Goal: Task Accomplishment & Management: Complete application form

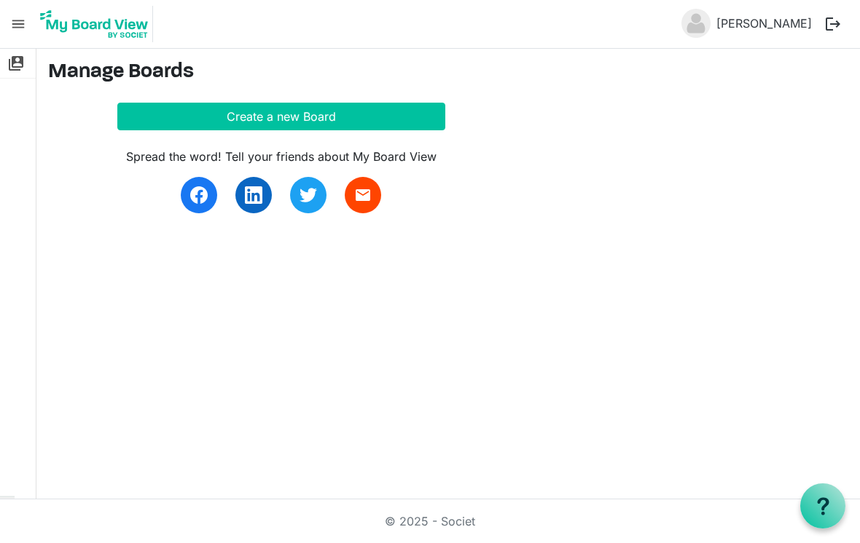
click at [757, 28] on link "[PERSON_NAME]" at bounding box center [763, 23] width 107 height 29
click at [76, 35] on img at bounding box center [94, 24] width 117 height 36
click at [23, 36] on span "menu" at bounding box center [18, 24] width 28 height 28
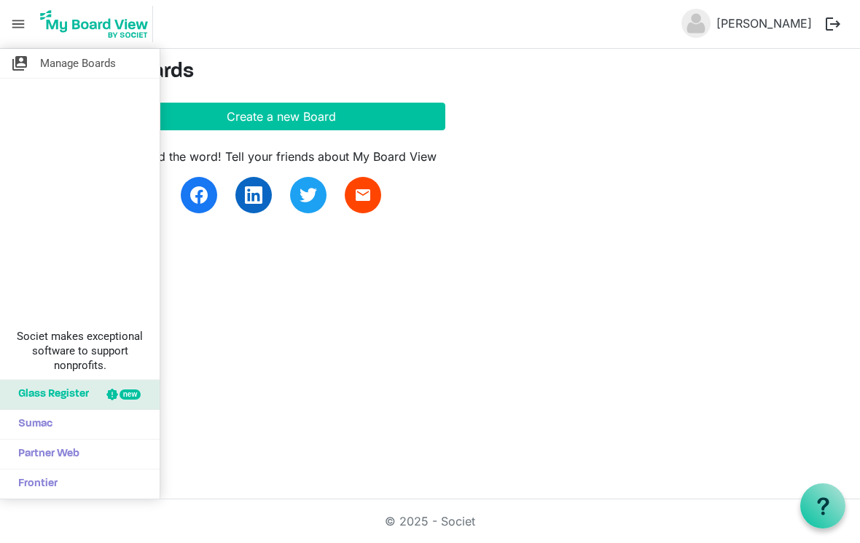
click at [92, 66] on span "Manage Boards" at bounding box center [78, 63] width 76 height 29
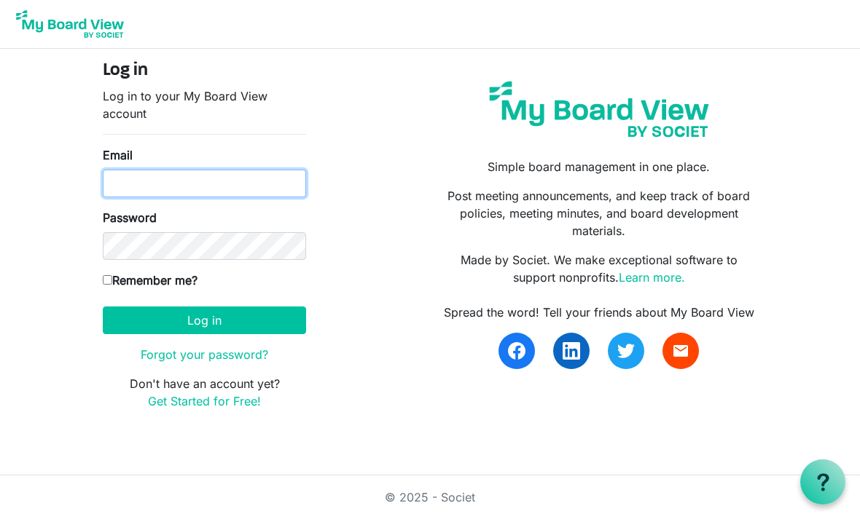
type input "classicfolks@gmail.com"
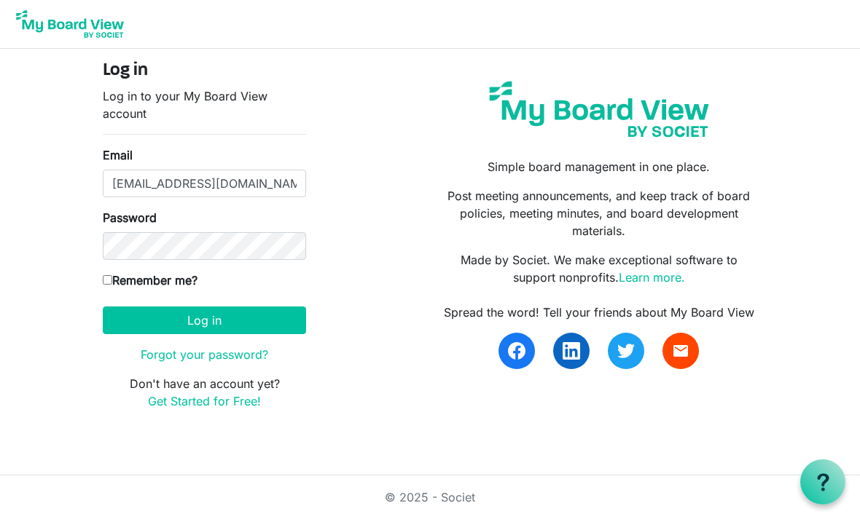
click at [204, 320] on button "Log in" at bounding box center [204, 321] width 203 height 28
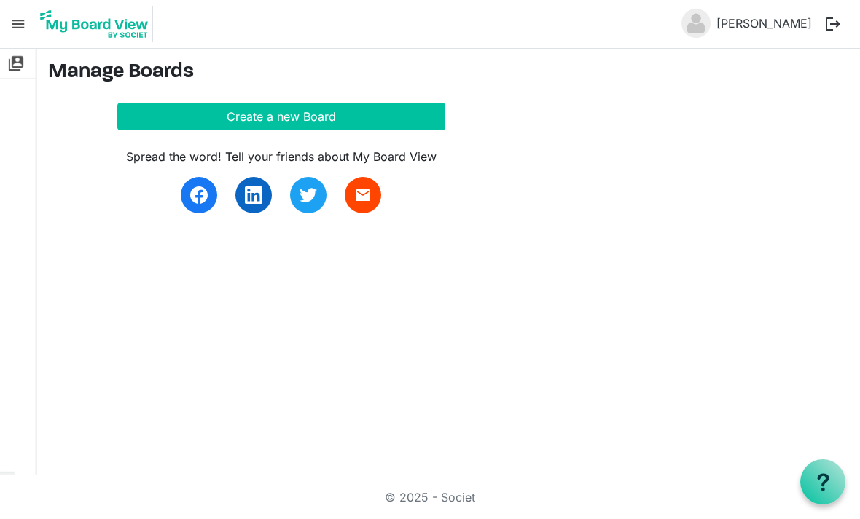
click at [836, 25] on button "logout" at bounding box center [832, 24] width 31 height 31
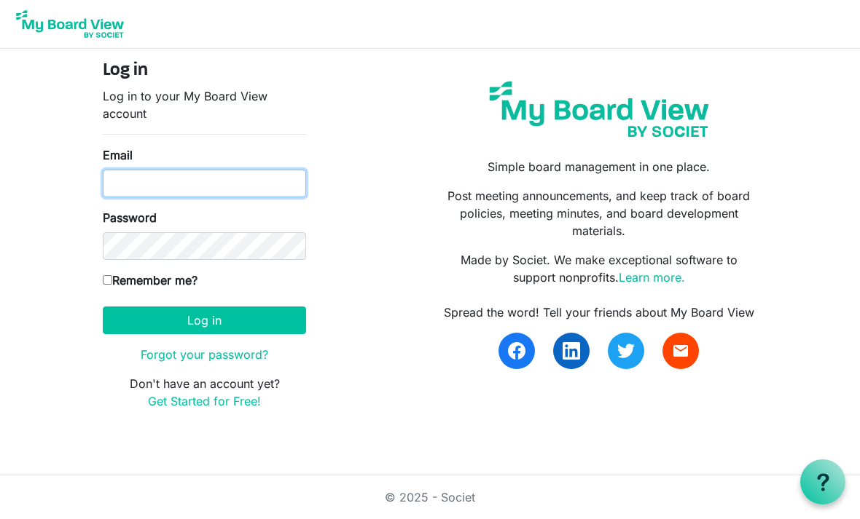
type input "[EMAIL_ADDRESS][DOMAIN_NAME]"
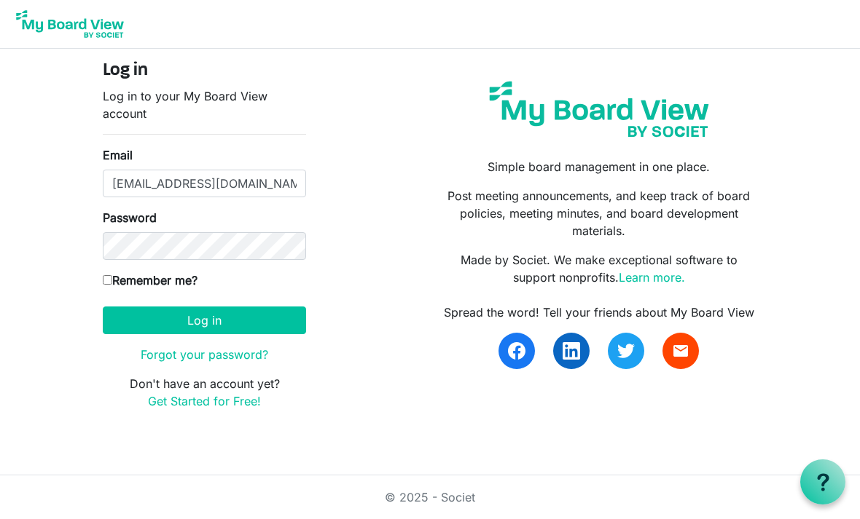
click at [240, 318] on button "Log in" at bounding box center [204, 321] width 203 height 28
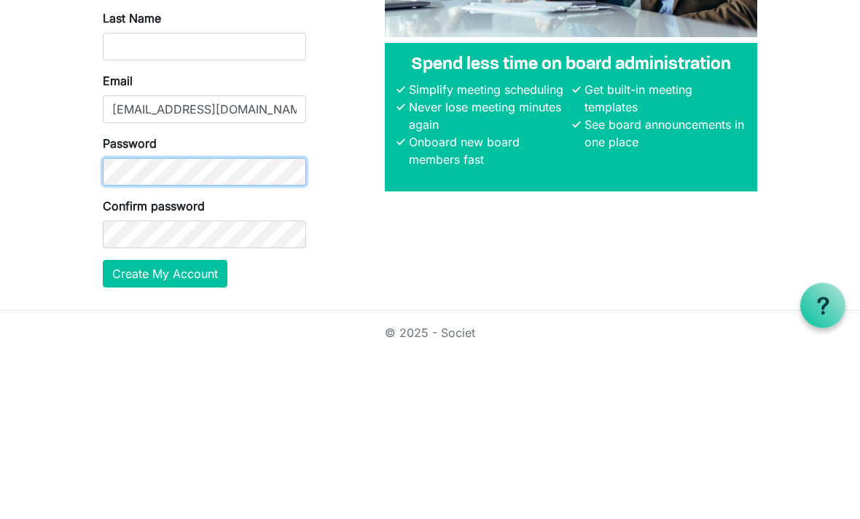
scroll to position [55, 0]
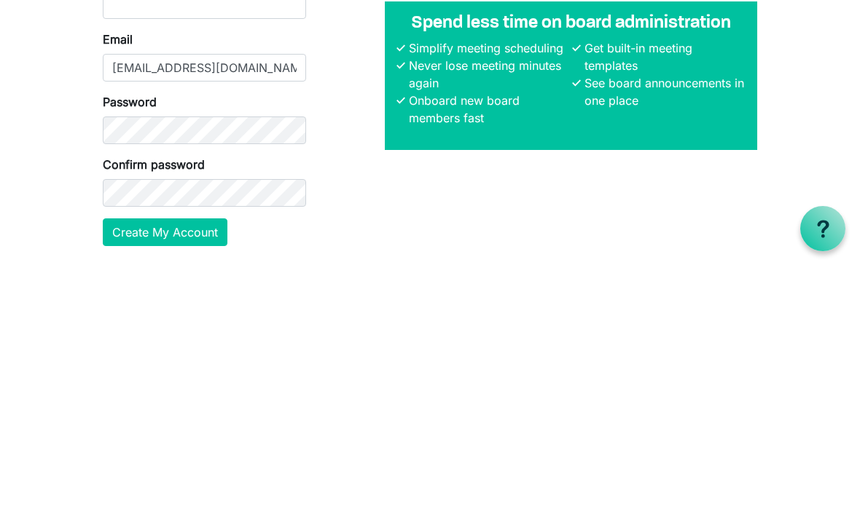
click at [195, 472] on button "Create My Account" at bounding box center [165, 486] width 125 height 28
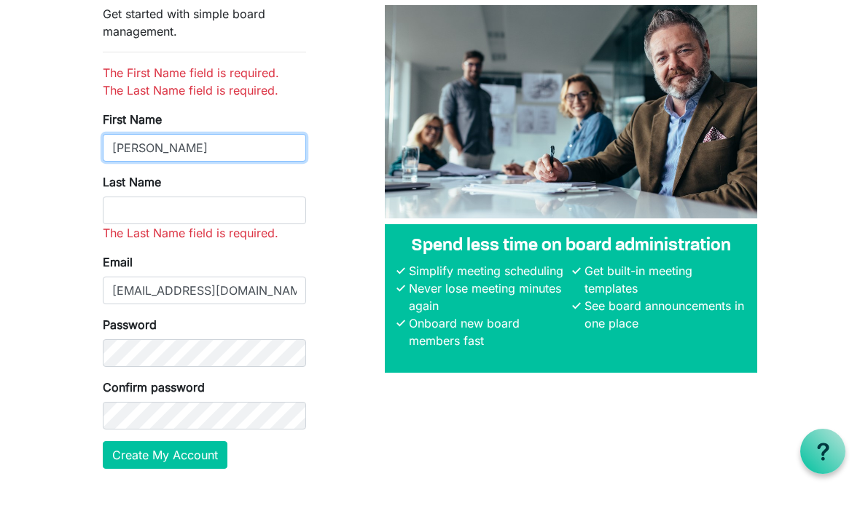
type input "Jackie"
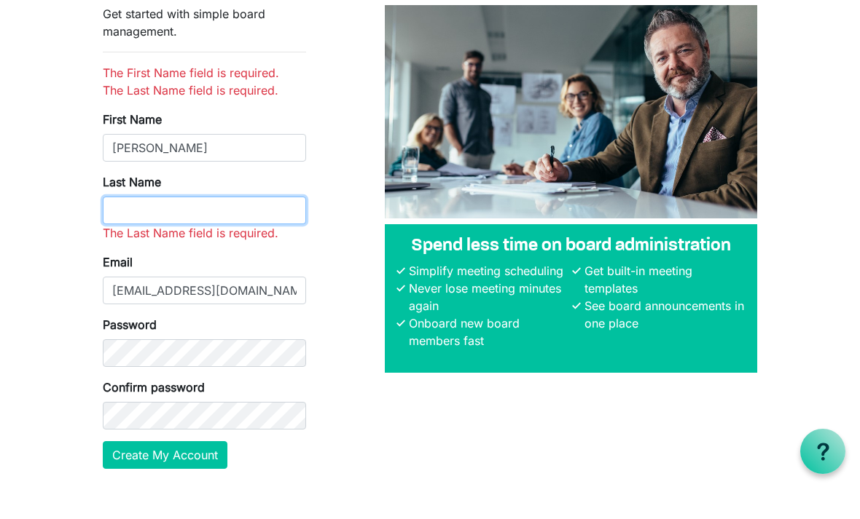
click at [137, 227] on input "Last Name" at bounding box center [204, 241] width 203 height 28
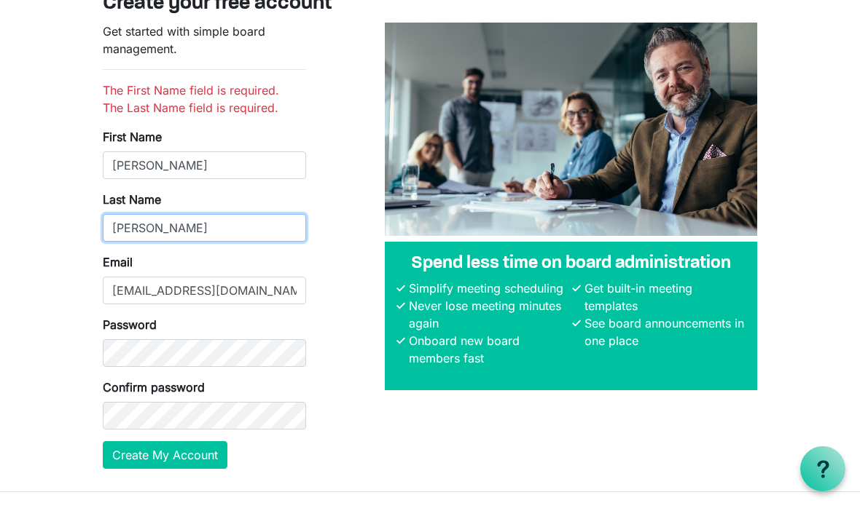
type input "Greenhill"
click at [165, 455] on button "Create My Account" at bounding box center [165, 469] width 125 height 28
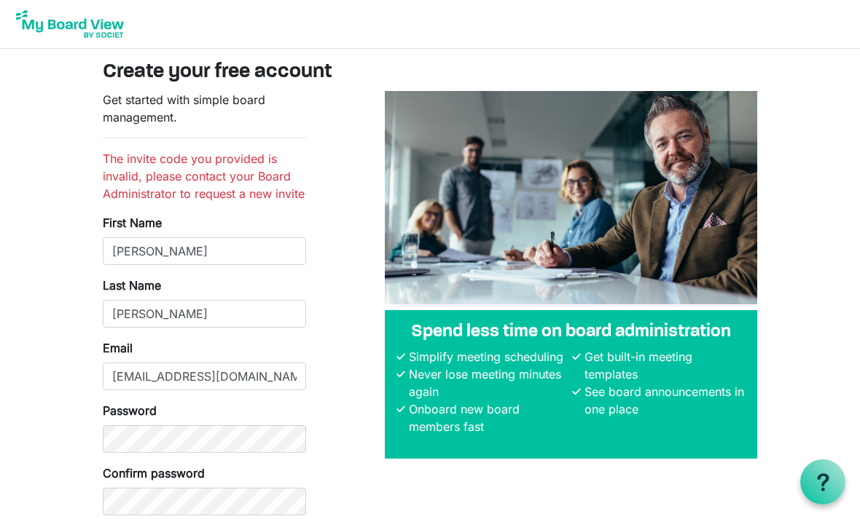
scroll to position [94, 0]
